Goal: Task Accomplishment & Management: Complete application form

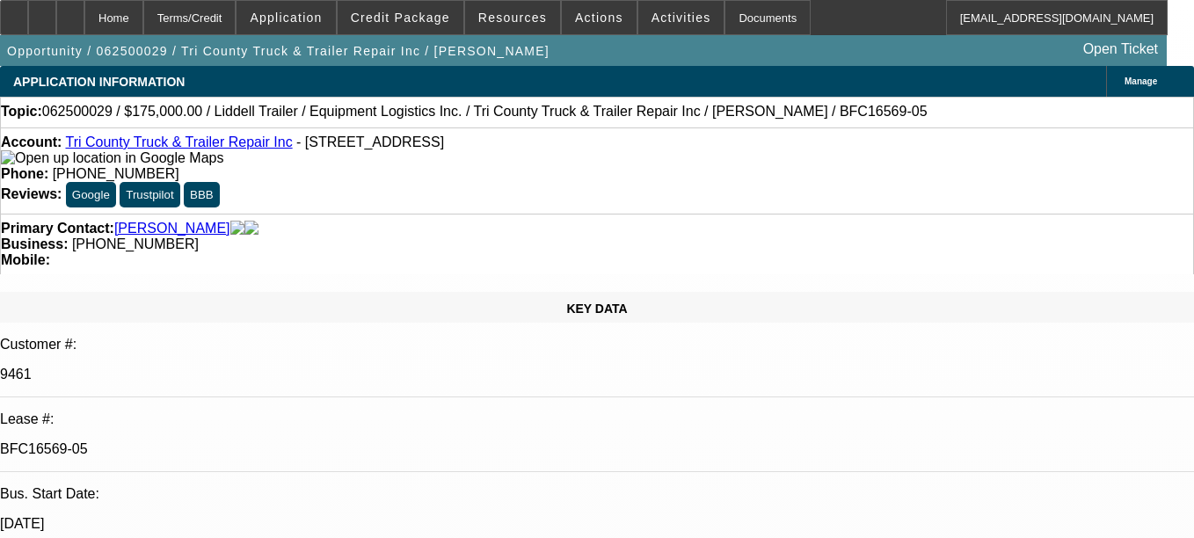
select select "0"
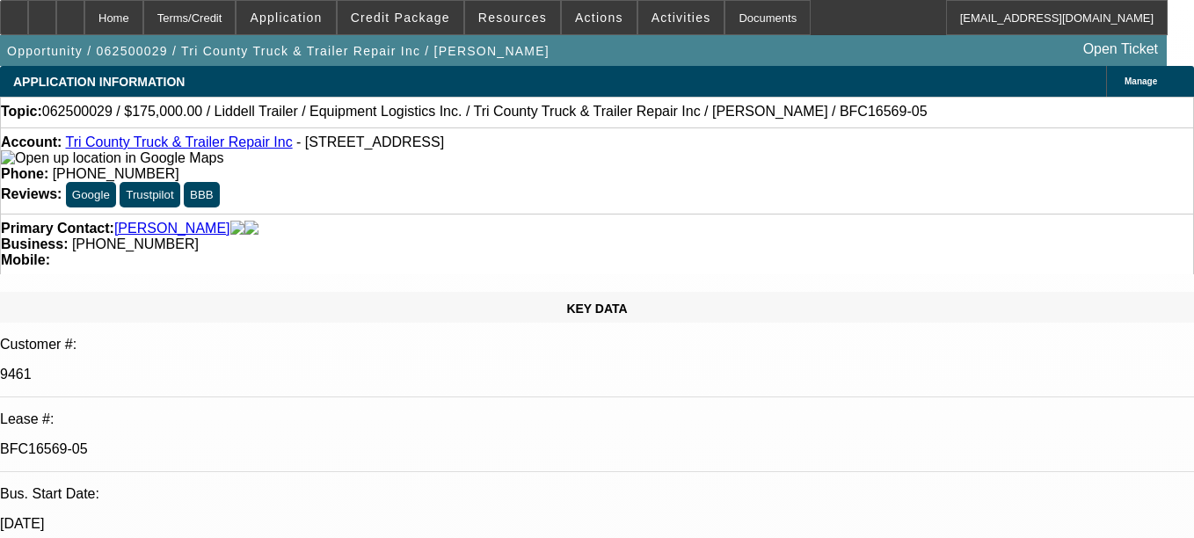
select select "0"
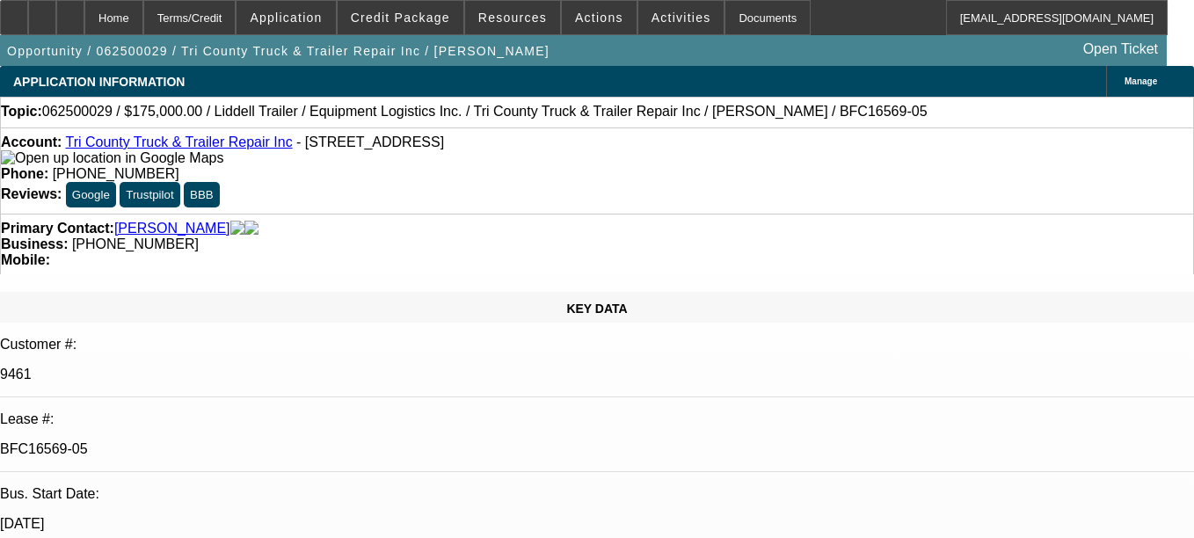
select select "0"
select select "0.1"
select select "1"
select select "6"
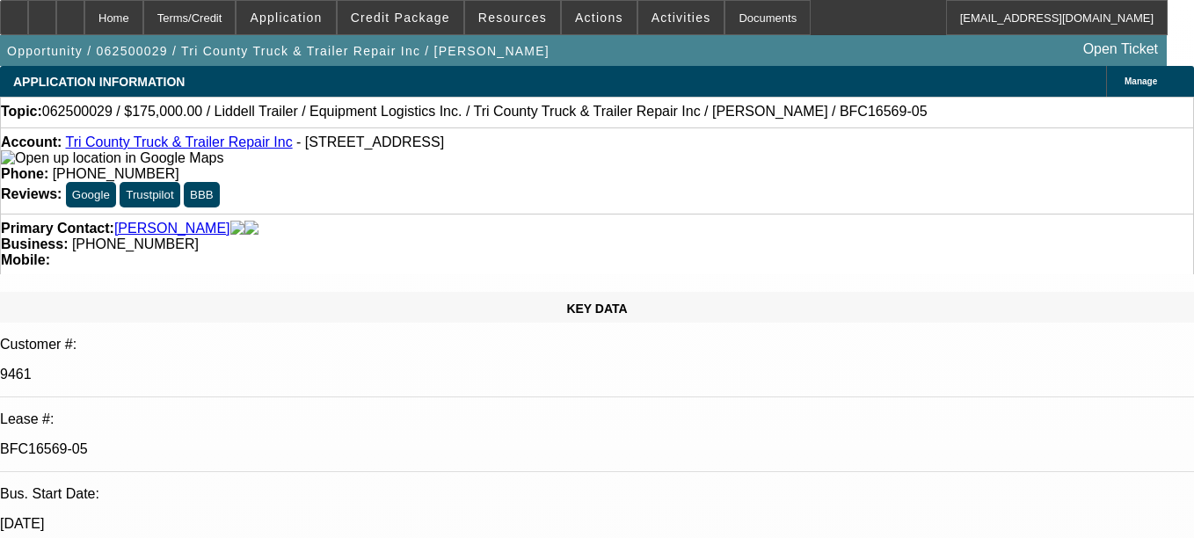
select select "1"
select select "6"
select select "1"
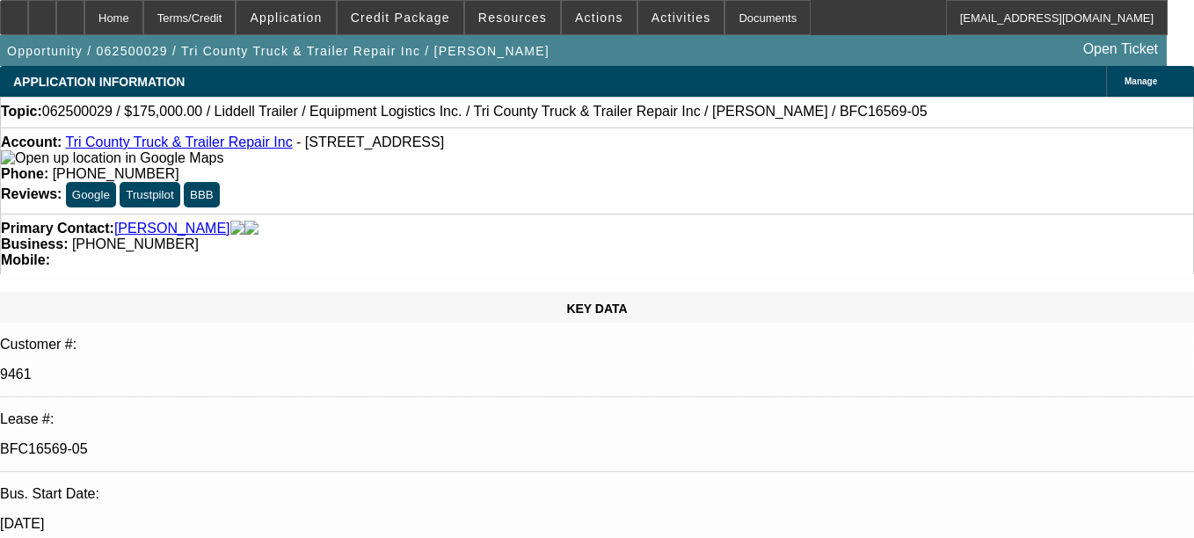
select select "6"
select select "1"
select select "2"
select select "4"
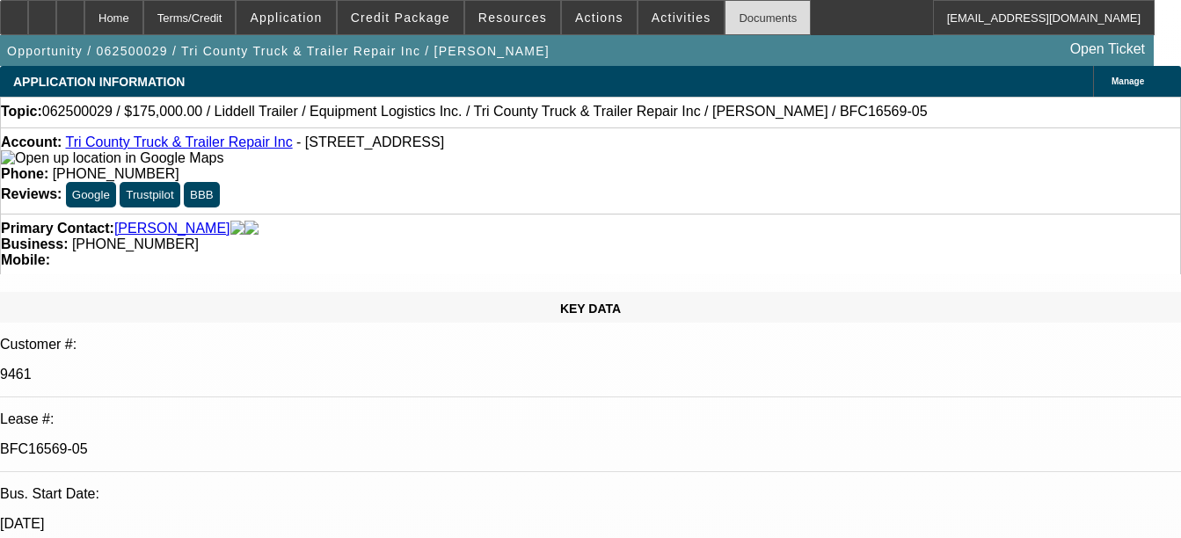
click at [736, 29] on div "Documents" at bounding box center [767, 17] width 86 height 35
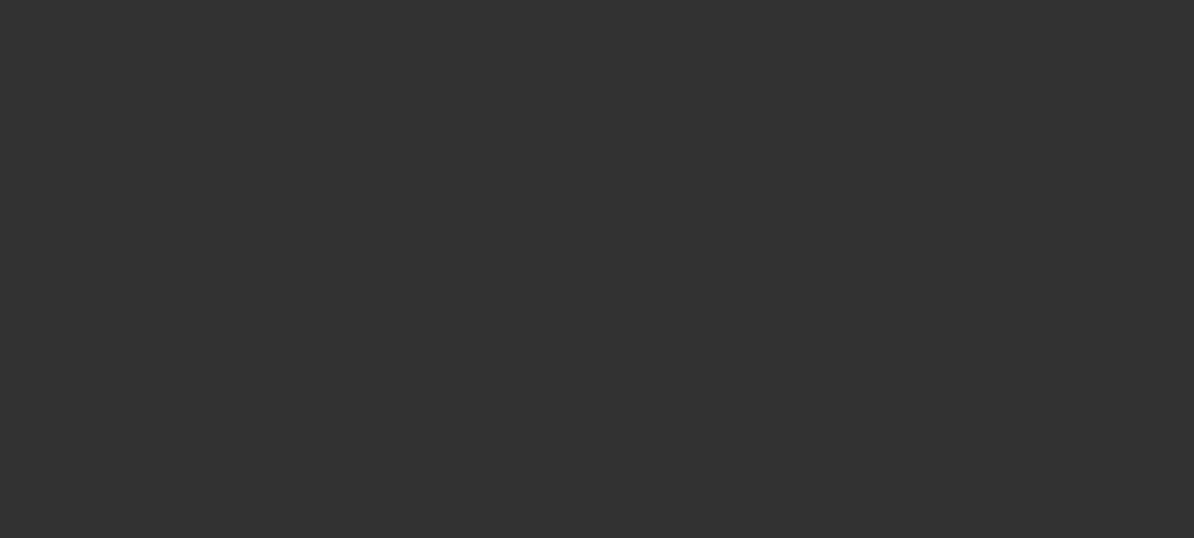
select select "0"
select select "0.1"
select select "0"
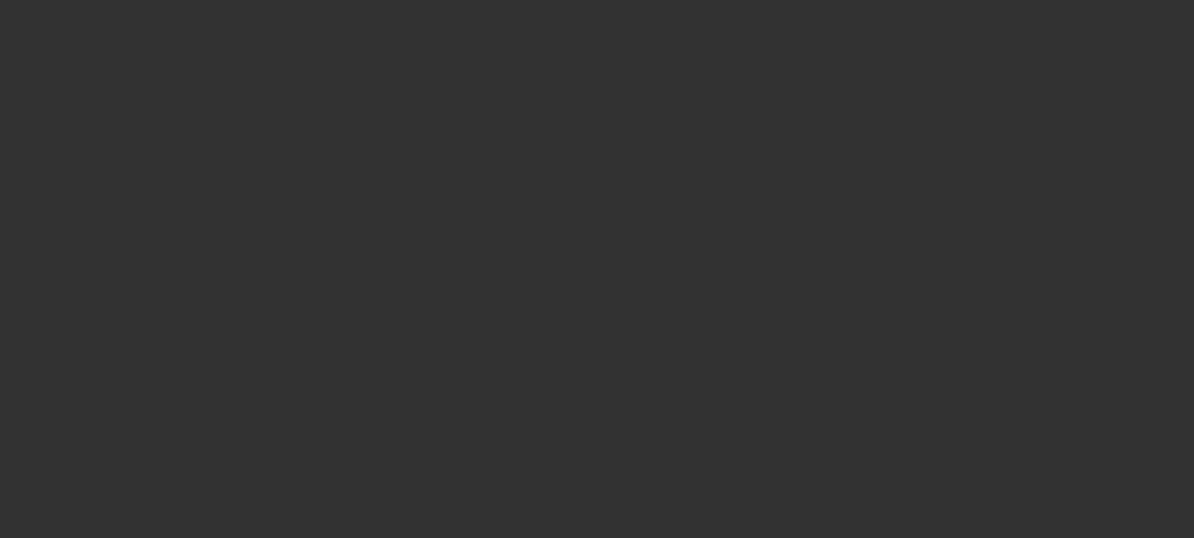
select select "0.1"
select select "0"
select select "0.1"
select select "0"
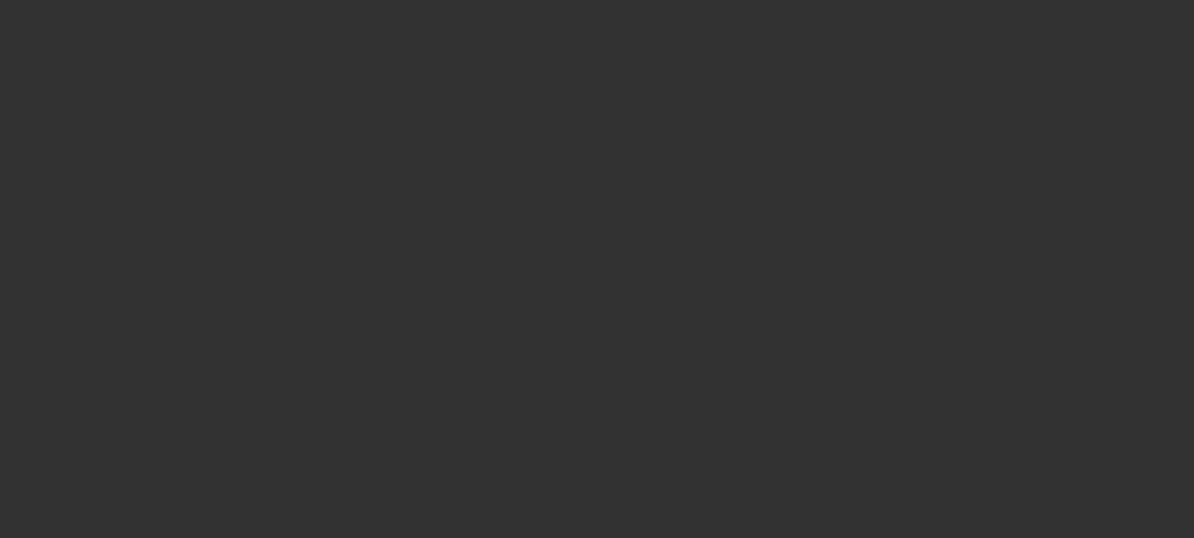
select select "0"
select select "0.1"
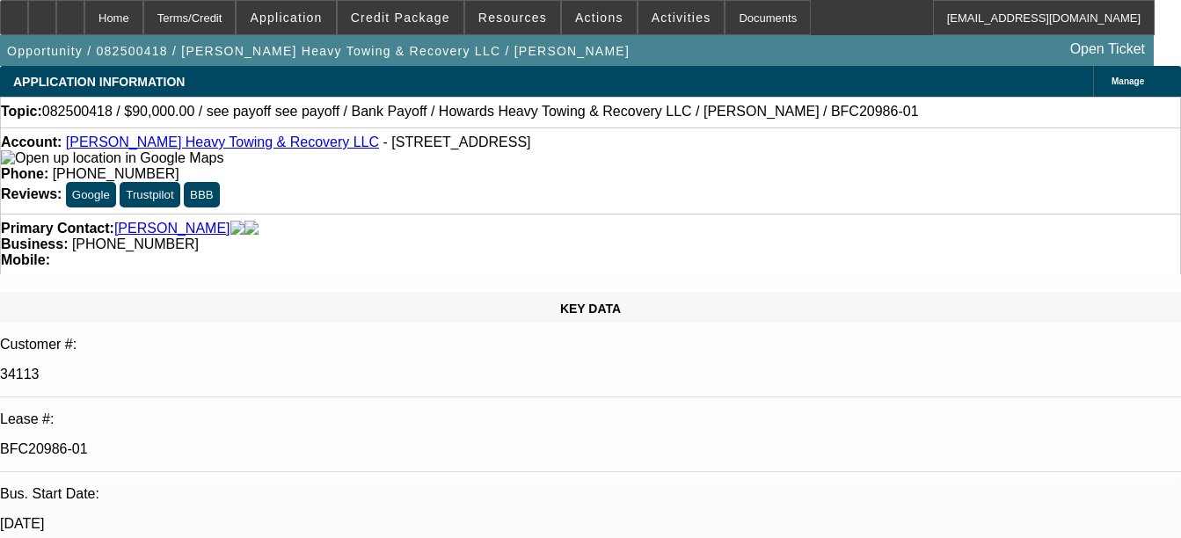
select select "1"
select select "2"
select select "4"
select select "1"
select select "2"
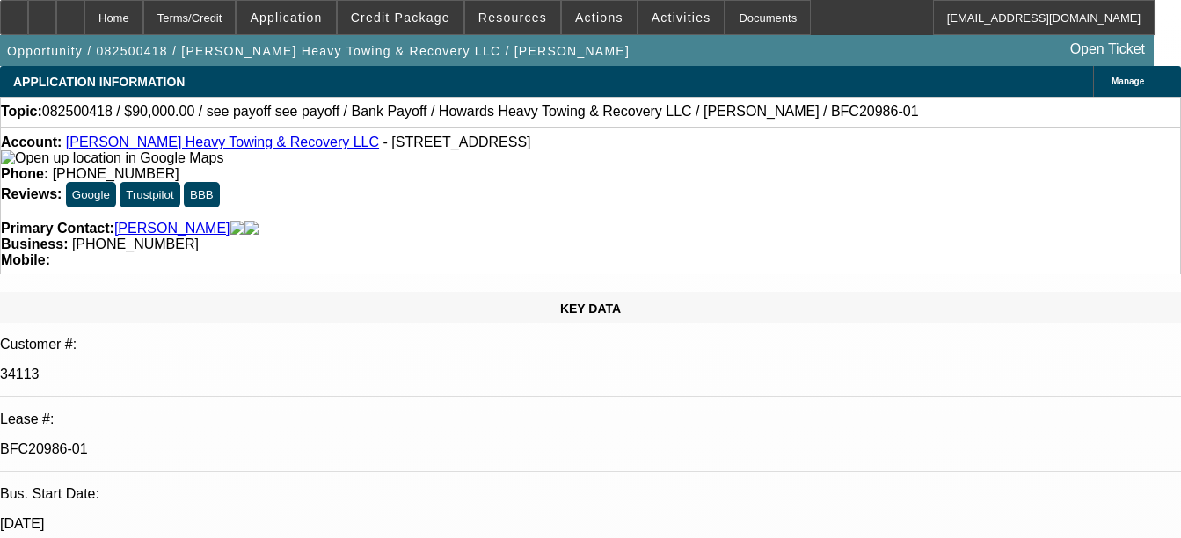
select select "4"
select select "1"
select select "2"
select select "4"
select select "1"
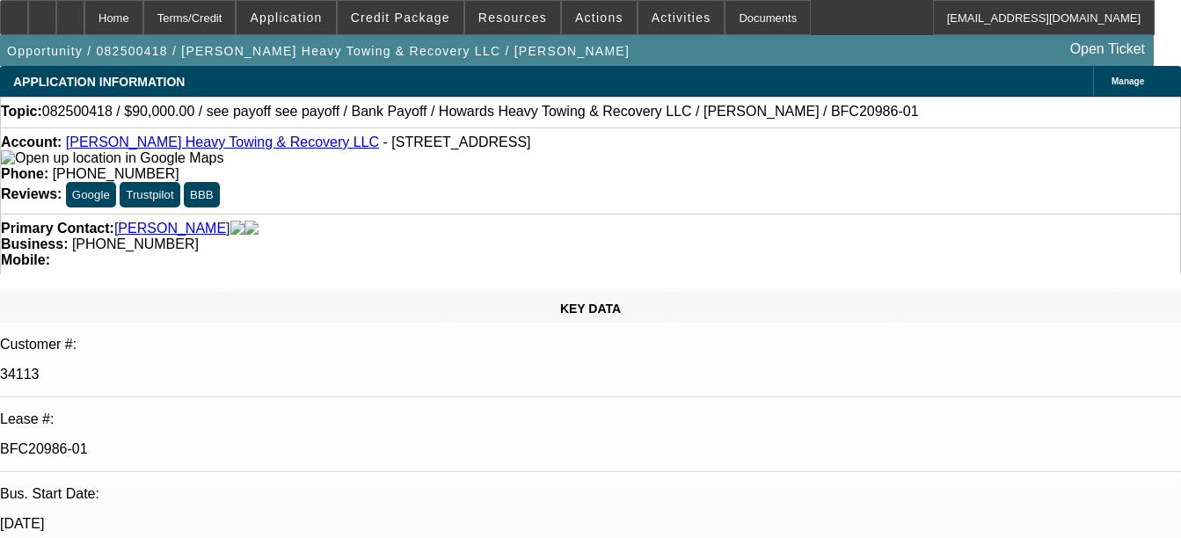
select select "2"
select select "4"
click at [732, 6] on div "Documents" at bounding box center [767, 17] width 86 height 35
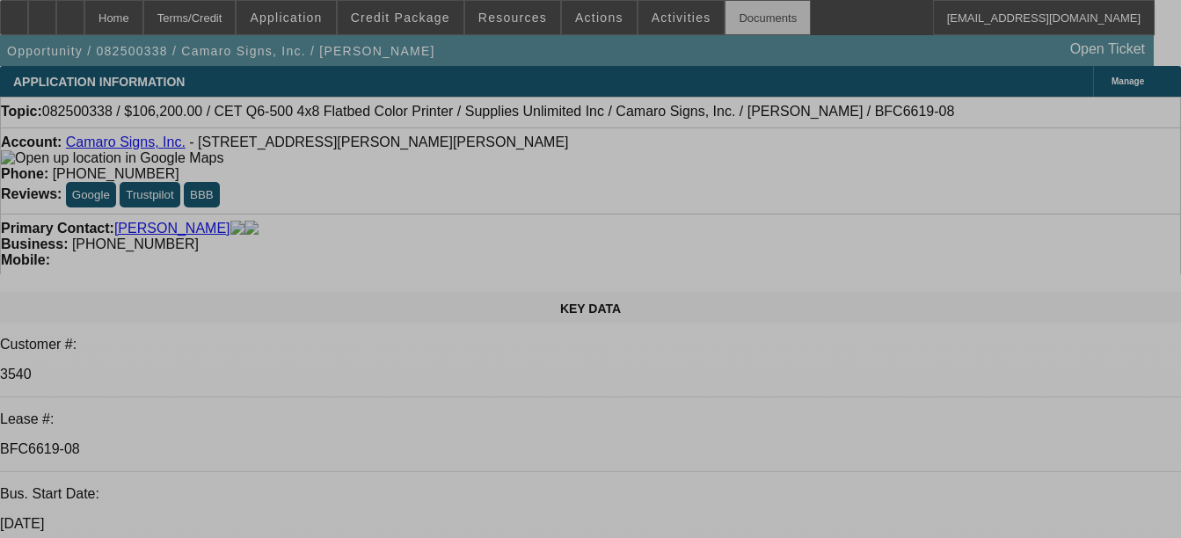
select select "0"
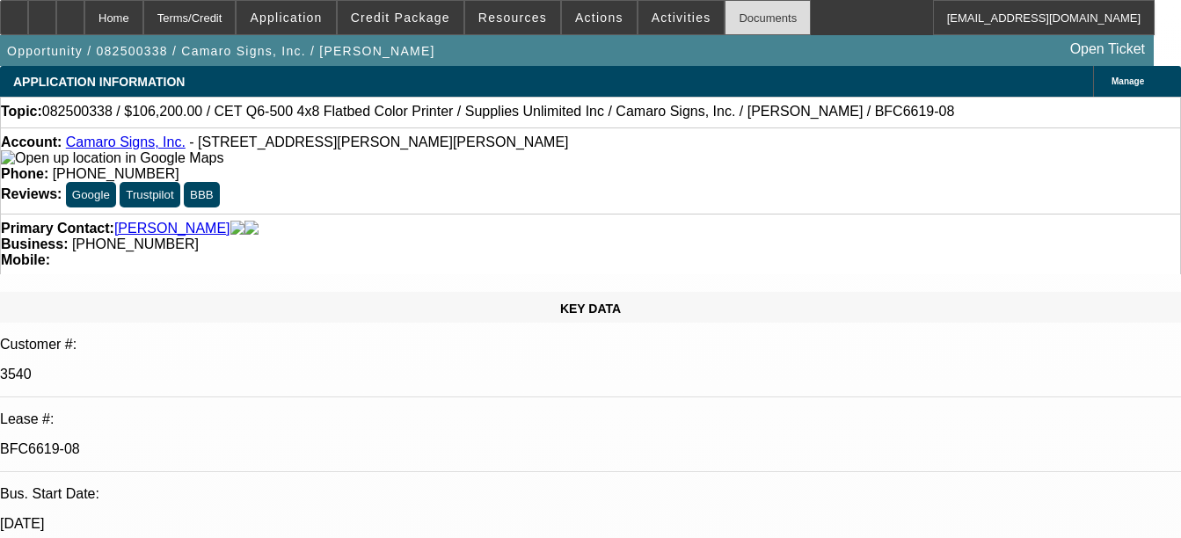
select select "0"
select select "1"
select select "3"
select select "2"
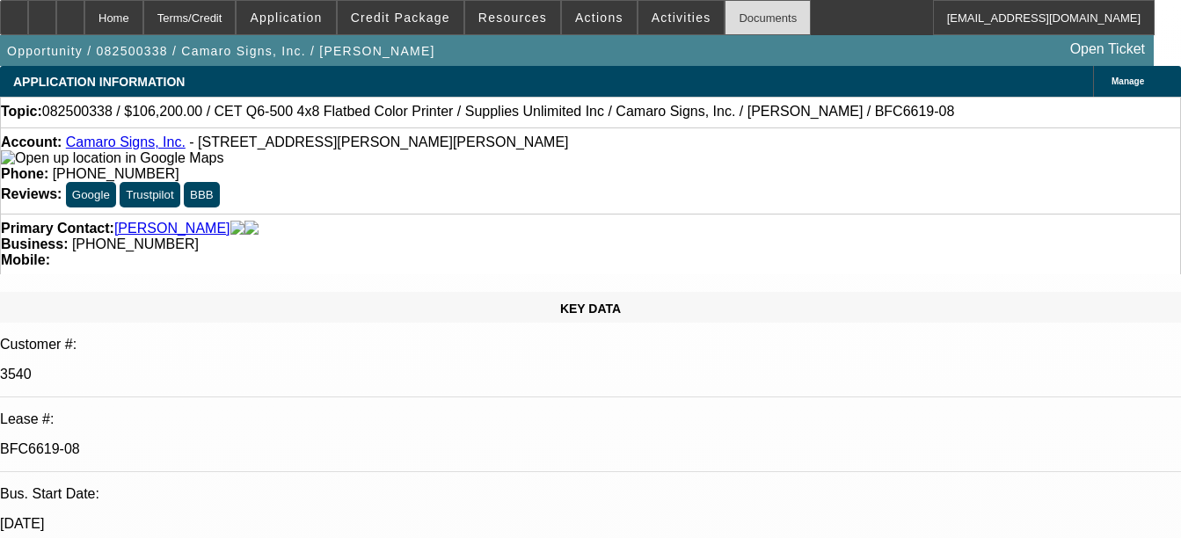
select select "3"
select select "2"
click at [753, 26] on div "Documents" at bounding box center [767, 17] width 86 height 35
